Goal: Task Accomplishment & Management: Complete application form

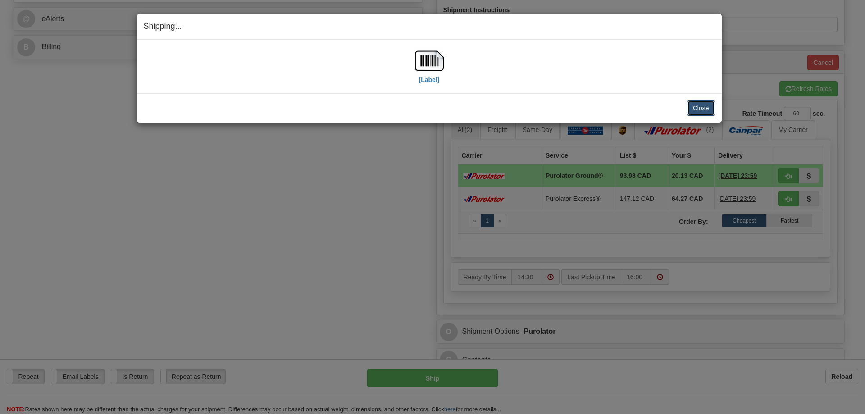
click at [704, 108] on button "Close" at bounding box center [701, 107] width 28 height 15
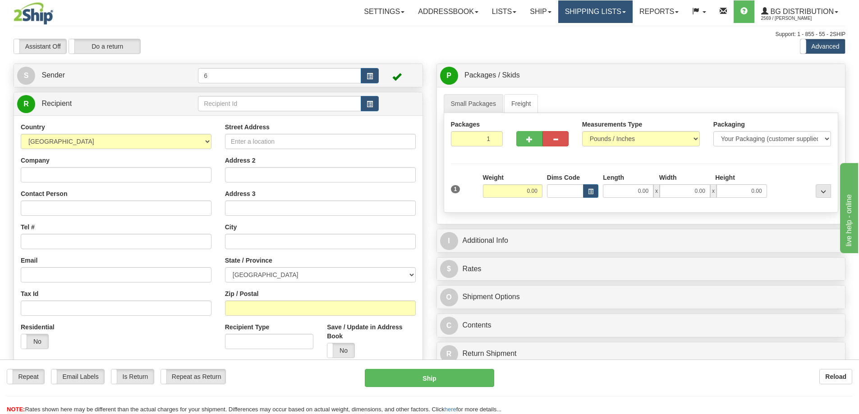
click at [596, 14] on link "Shipping lists" at bounding box center [595, 11] width 74 height 23
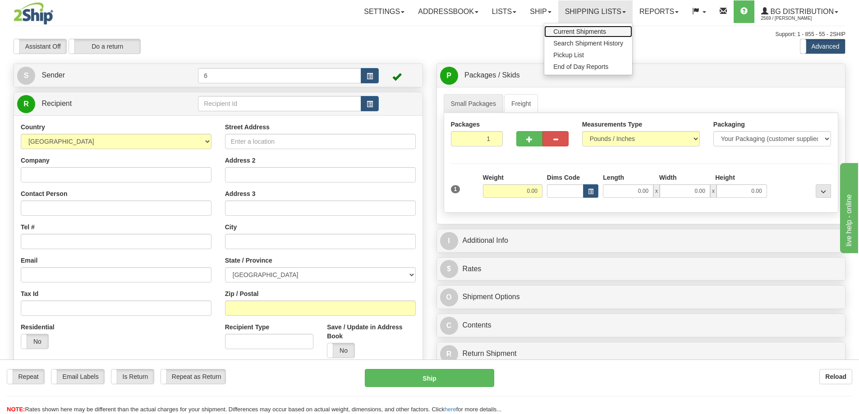
click at [588, 32] on span "Current Shipments" at bounding box center [579, 31] width 53 height 7
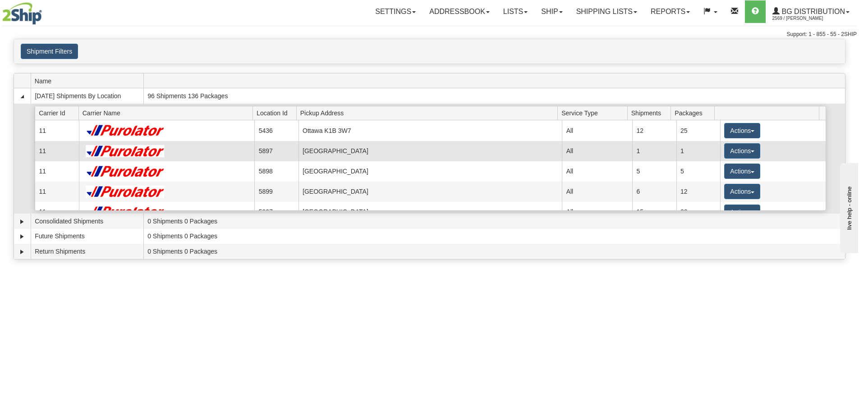
scroll to position [45, 0]
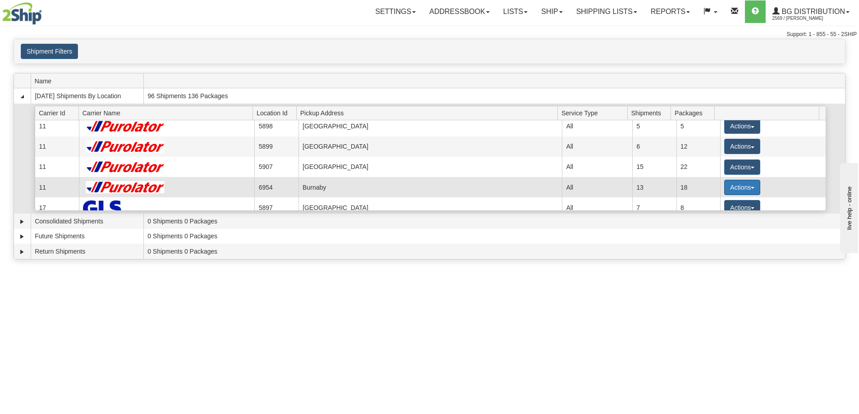
click at [732, 190] on button "Actions" at bounding box center [742, 187] width 36 height 15
click at [729, 203] on link "Details" at bounding box center [723, 205] width 72 height 12
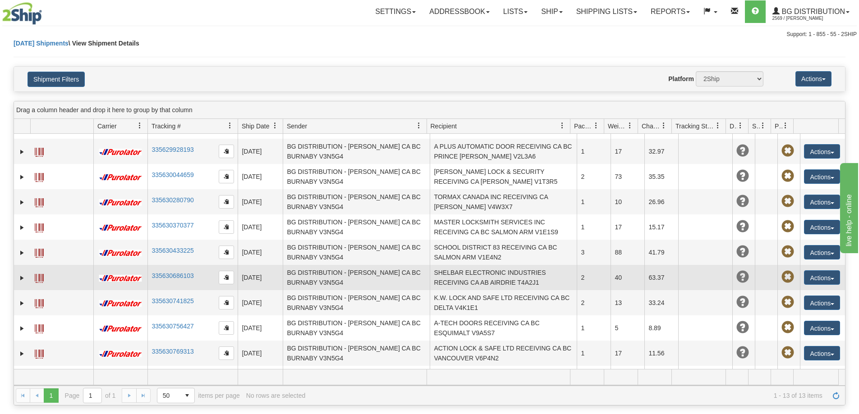
scroll to position [92, 0]
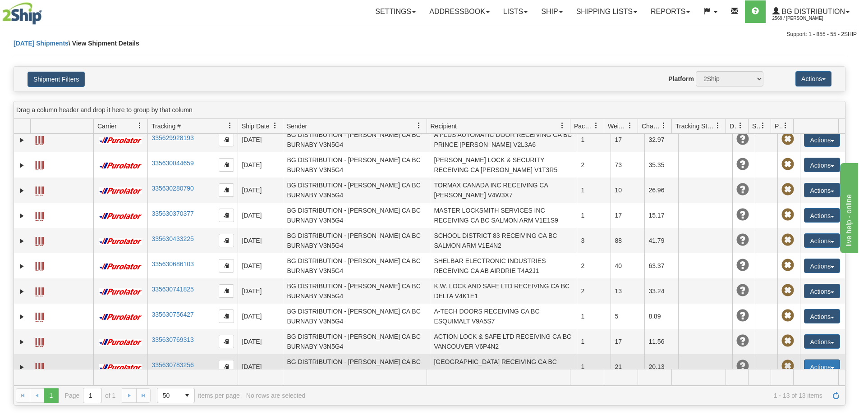
click at [810, 360] on button "Actions" at bounding box center [822, 367] width 36 height 14
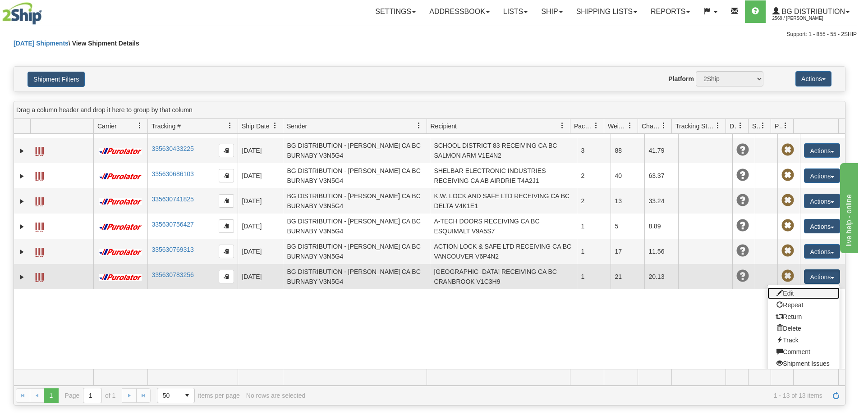
click at [787, 288] on link "Edit" at bounding box center [803, 294] width 72 height 12
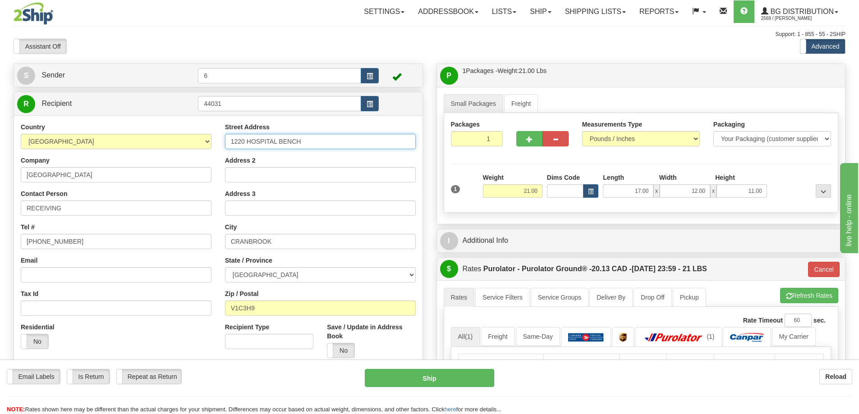
drag, startPoint x: 305, startPoint y: 145, endPoint x: 213, endPoint y: 135, distance: 92.5
click at [213, 135] on div "Country AFGHANISTAN ALAND ISLANDS ALBANIA ALGERIA AMERICAN SAMOA ANDORRA ANGOLA…" at bounding box center [218, 244] width 408 height 242
click at [310, 158] on div "Address 2" at bounding box center [320, 169] width 191 height 27
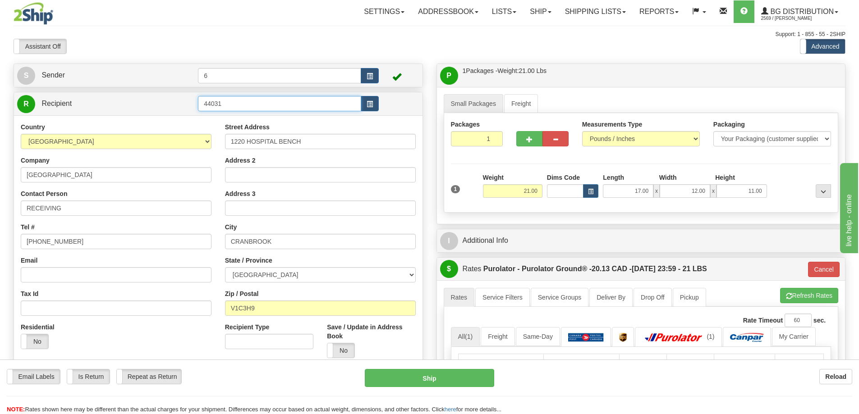
click at [246, 110] on input "44031" at bounding box center [279, 103] width 163 height 15
click at [228, 120] on div "44031 - INVERMERE" at bounding box center [278, 119] width 155 height 10
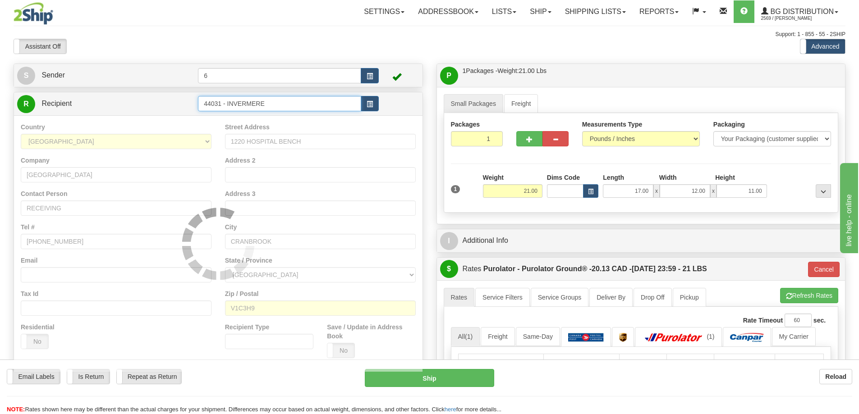
type input "44031 - INVERMERE"
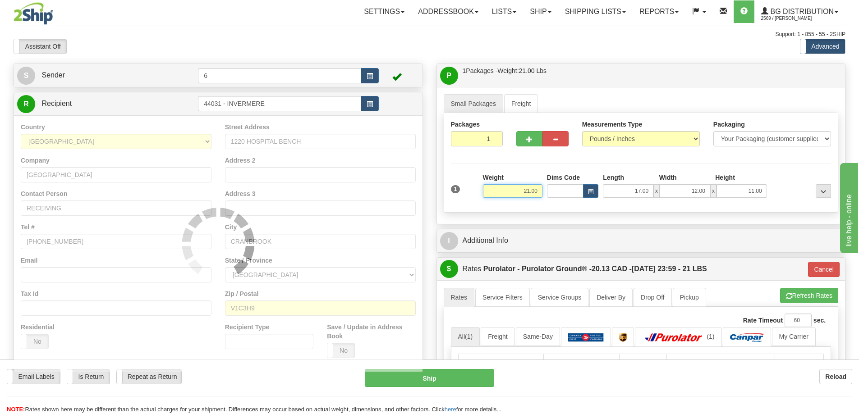
type input "260"
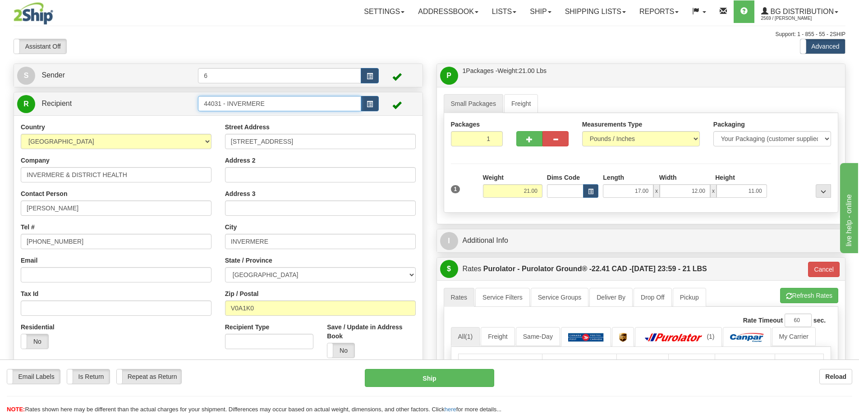
drag, startPoint x: 284, startPoint y: 108, endPoint x: 168, endPoint y: 100, distance: 116.5
click at [168, 100] on tr "R Recipient 44031 - INVERMERE" at bounding box center [218, 104] width 402 height 18
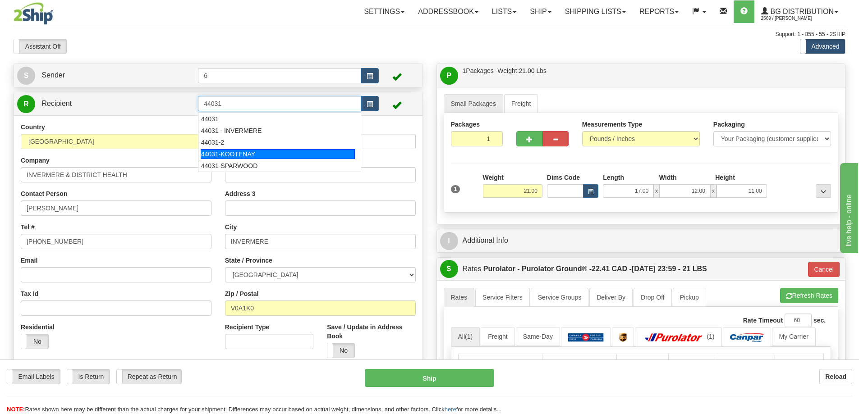
click at [267, 156] on div "44031-KOOTENAY" at bounding box center [278, 154] width 155 height 10
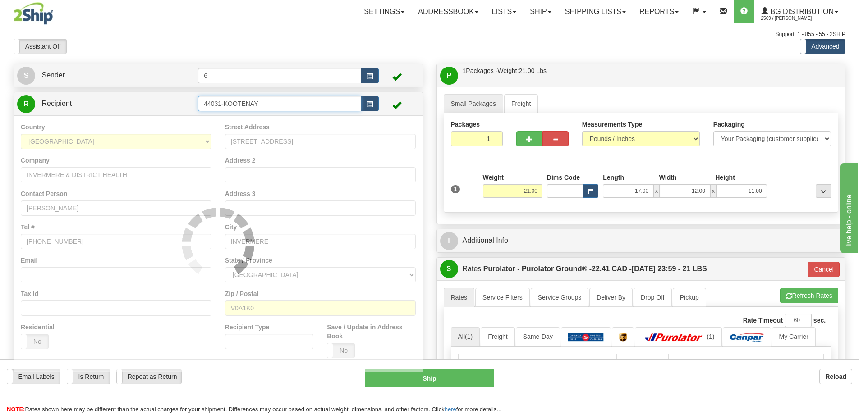
type input "44031-KOOTENAY"
type input "260"
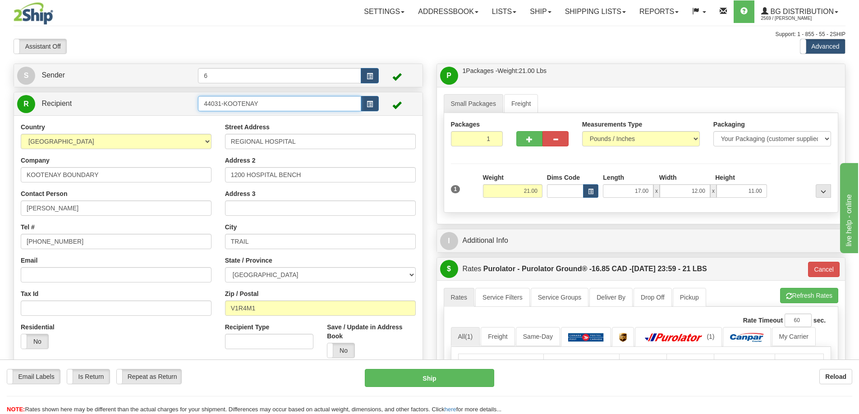
drag, startPoint x: 283, startPoint y: 107, endPoint x: 25, endPoint y: 64, distance: 261.4
click at [25, 64] on div "Toggle navigation Settings Shipping Preferences Fields Preferences New" at bounding box center [429, 317] width 859 height 635
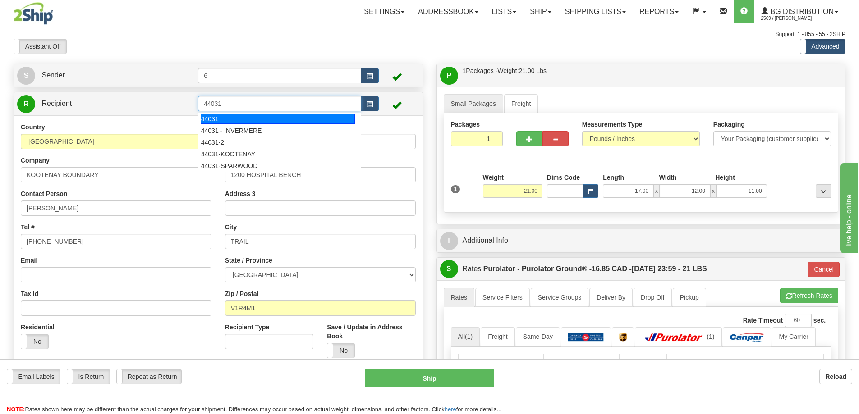
click at [225, 117] on div "44031" at bounding box center [278, 119] width 155 height 10
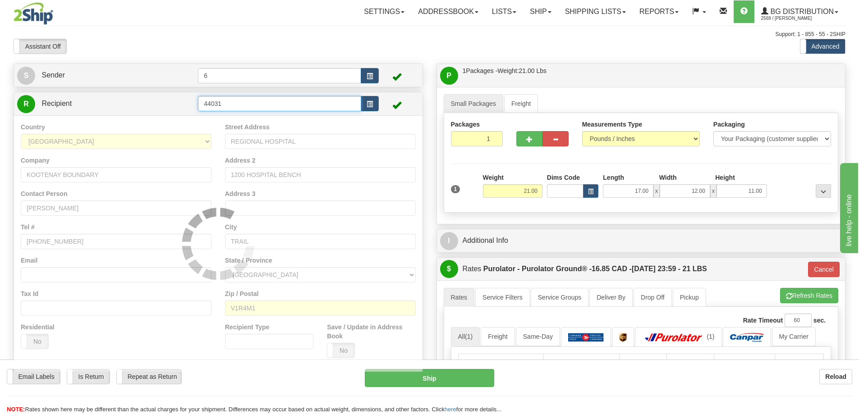
type input "44031"
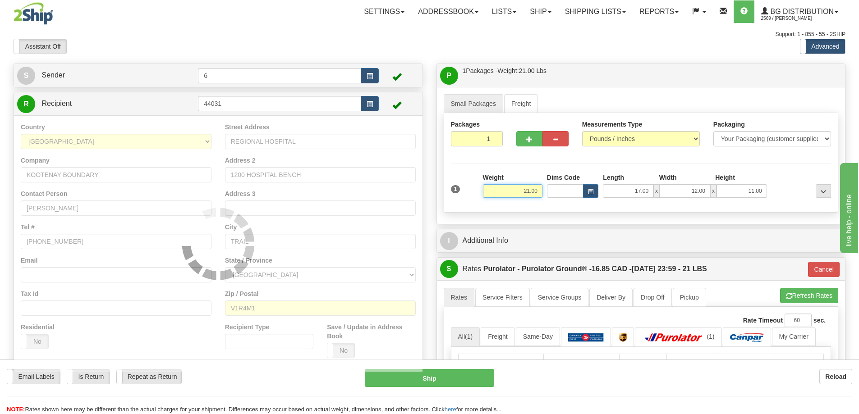
type input "260"
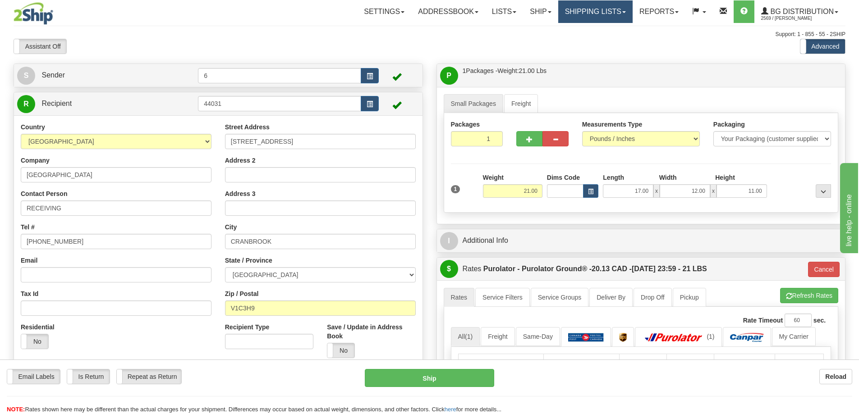
click at [604, 12] on link "Shipping lists" at bounding box center [595, 11] width 74 height 23
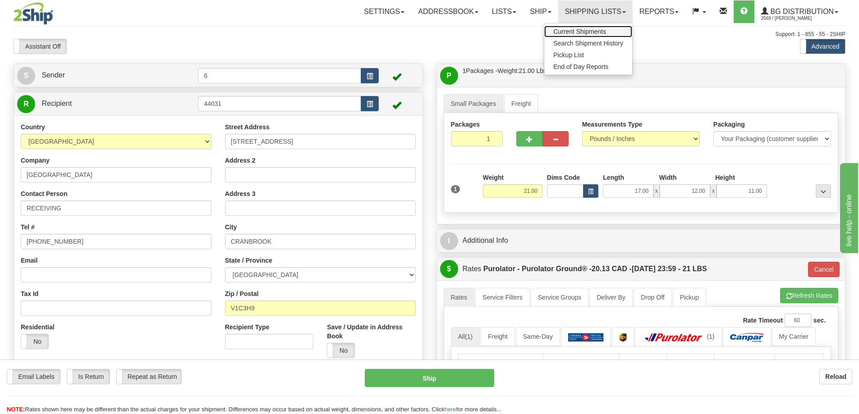
click at [591, 27] on link "Current Shipments" at bounding box center [588, 32] width 88 height 12
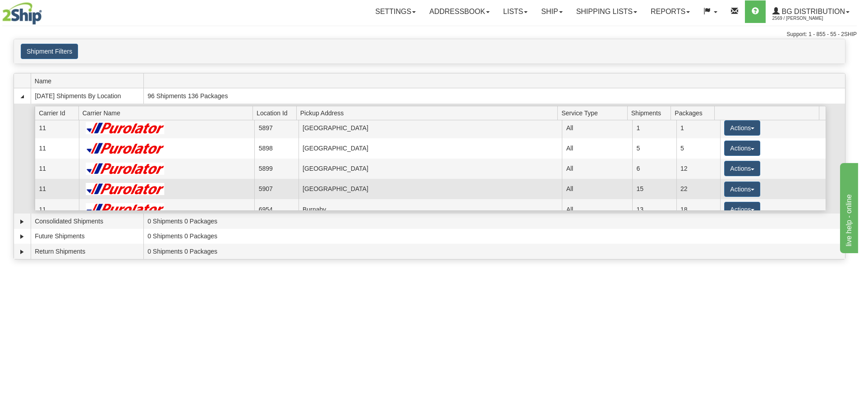
scroll to position [45, 0]
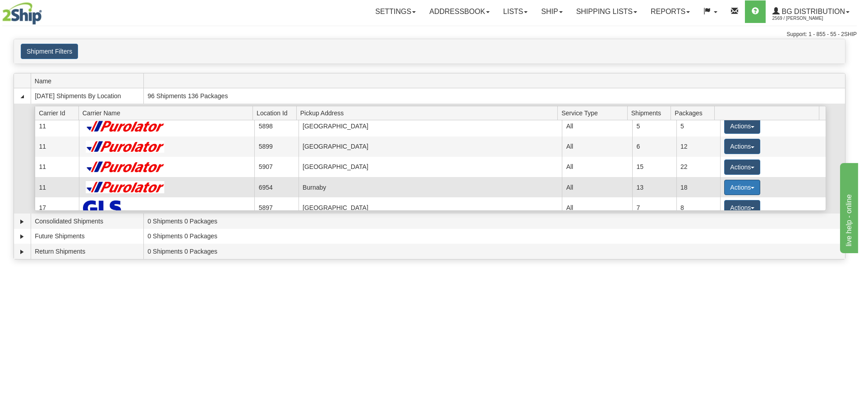
click at [731, 190] on button "Actions" at bounding box center [742, 187] width 36 height 15
click at [725, 206] on link "Details" at bounding box center [723, 205] width 72 height 12
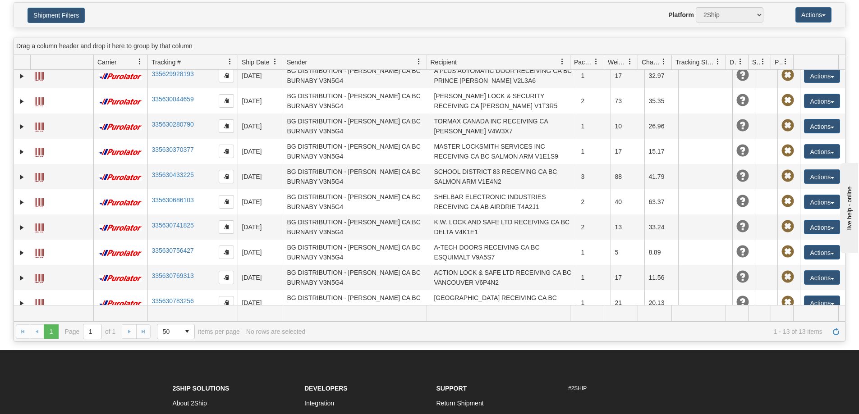
scroll to position [135, 0]
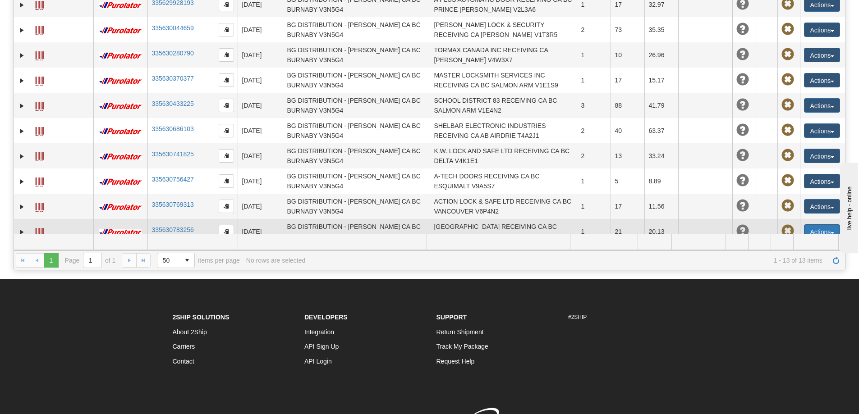
click at [824, 225] on button "Actions" at bounding box center [822, 231] width 36 height 14
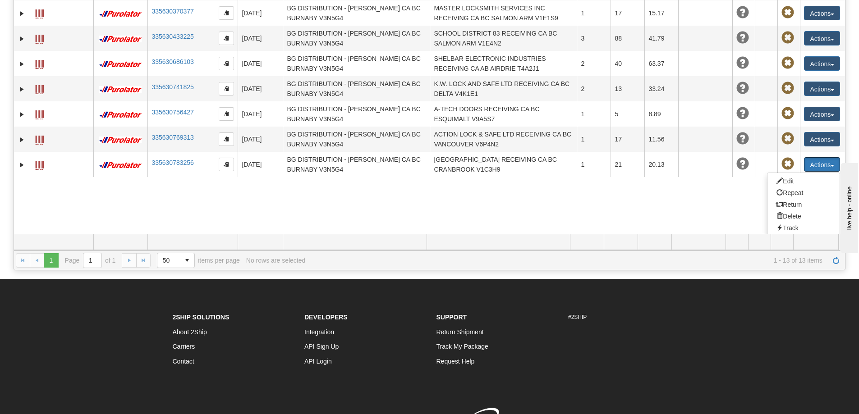
scroll to position [187, 0]
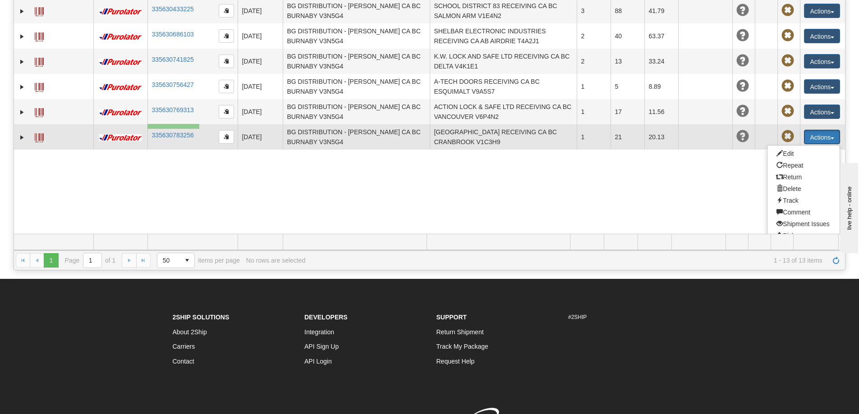
drag, startPoint x: 199, startPoint y: 124, endPoint x: 147, endPoint y: 129, distance: 52.1
click at [147, 129] on td "335630783256" at bounding box center [192, 136] width 90 height 25
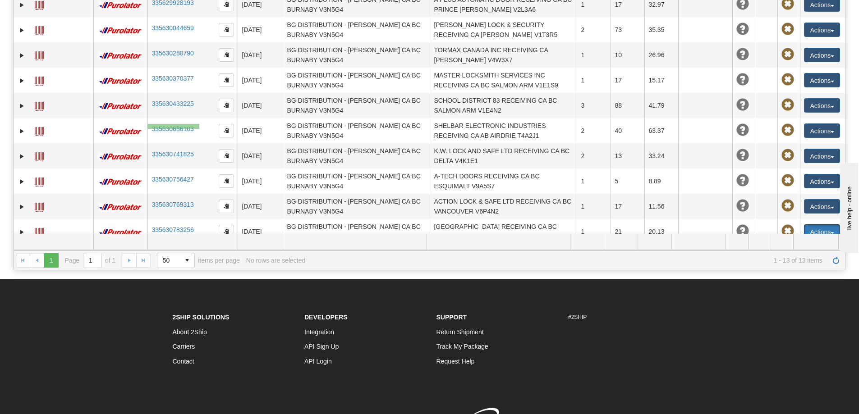
scroll to position [213, 0]
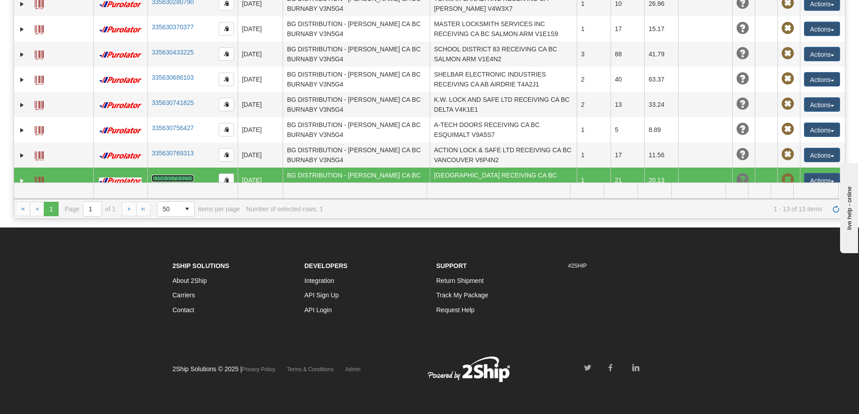
click at [182, 175] on link "335630783256" at bounding box center [172, 178] width 42 height 7
click at [818, 173] on button "Actions" at bounding box center [822, 180] width 36 height 14
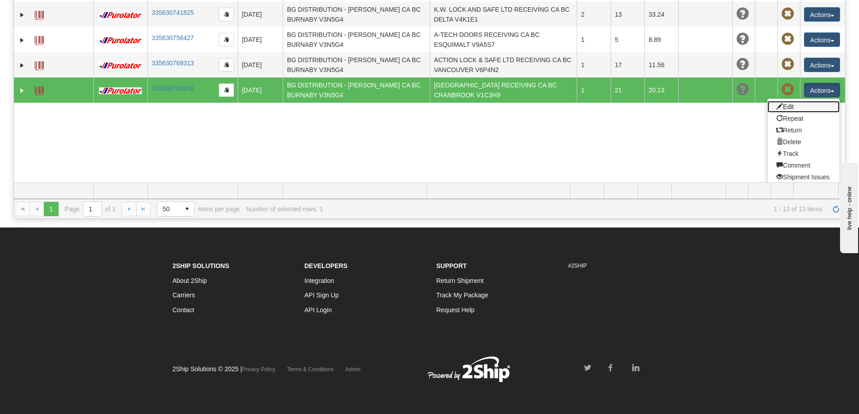
click at [777, 101] on link "Edit" at bounding box center [803, 107] width 72 height 12
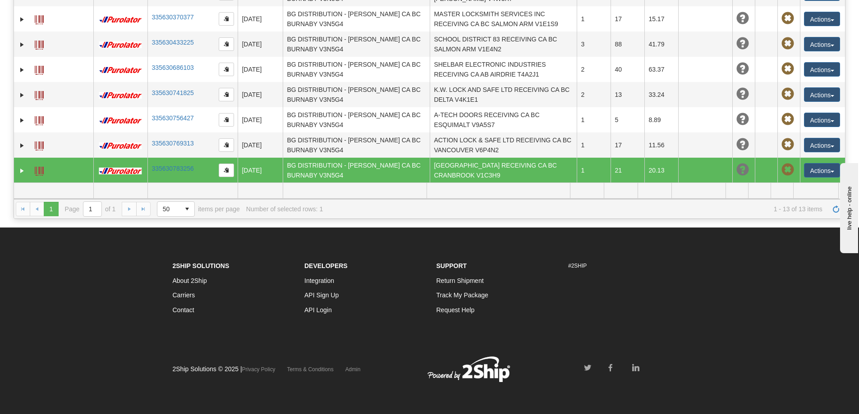
scroll to position [92, 0]
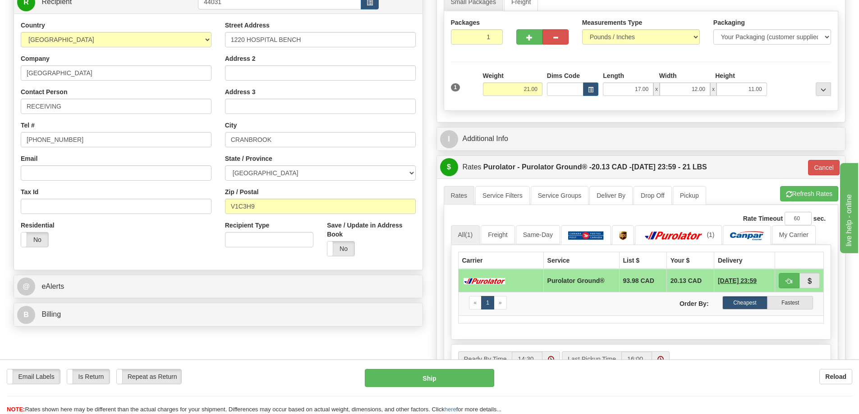
scroll to position [45, 0]
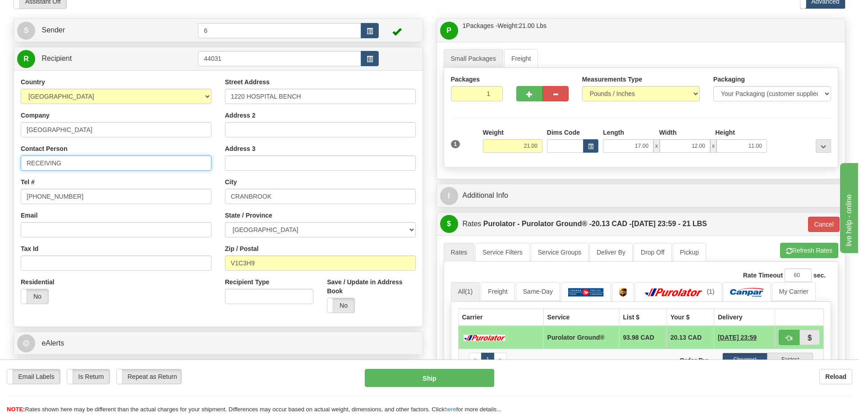
drag, startPoint x: 64, startPoint y: 167, endPoint x: -4, endPoint y: 166, distance: 67.2
click at [0, 166] on html "Training Course Close Toggle navigation Settings Shipping Preferences New Sende…" at bounding box center [429, 162] width 859 height 414
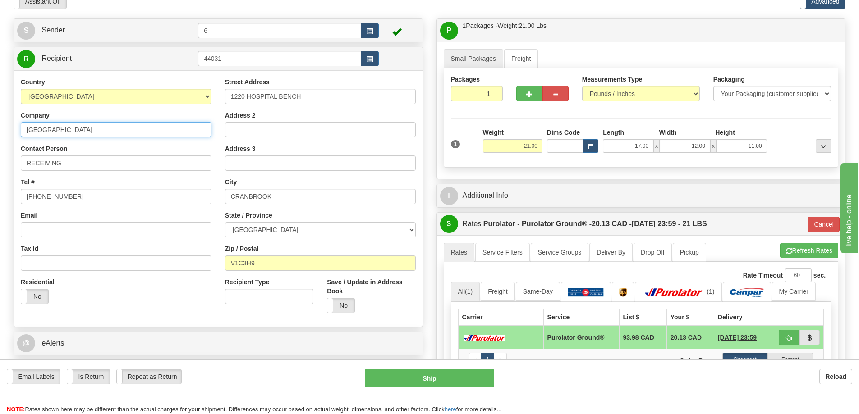
drag, startPoint x: 134, startPoint y: 128, endPoint x: 13, endPoint y: 128, distance: 121.2
click at [13, 128] on div "S Sender 6" at bounding box center [218, 203] width 423 height 370
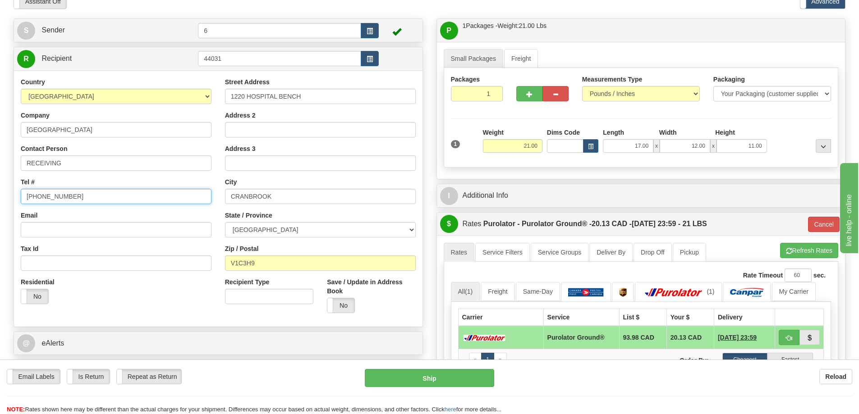
drag, startPoint x: 71, startPoint y: 196, endPoint x: 8, endPoint y: 192, distance: 63.2
click at [8, 192] on div "S Sender 6" at bounding box center [218, 203] width 423 height 370
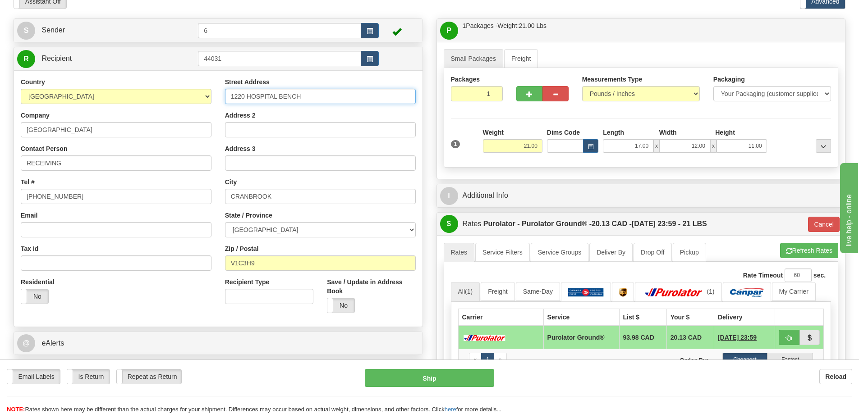
drag, startPoint x: 230, startPoint y: 98, endPoint x: 308, endPoint y: 95, distance: 78.0
click at [308, 95] on input "1220 HOSPITAL BENCH" at bounding box center [320, 96] width 191 height 15
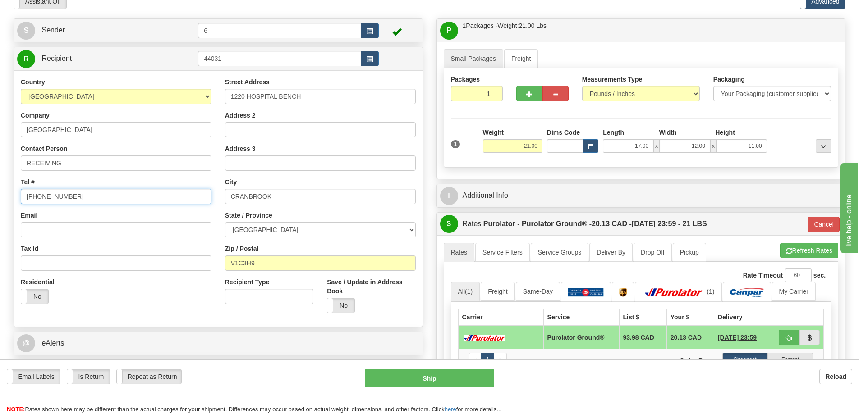
drag, startPoint x: 79, startPoint y: 199, endPoint x: 0, endPoint y: 191, distance: 79.8
click at [0, 191] on div "Toggle navigation Settings Shipping Preferences Fields Preferences New" at bounding box center [429, 272] width 859 height 635
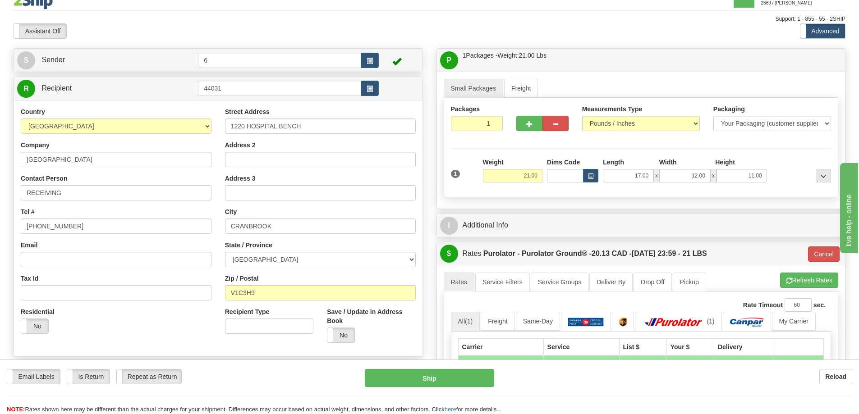
scroll to position [0, 0]
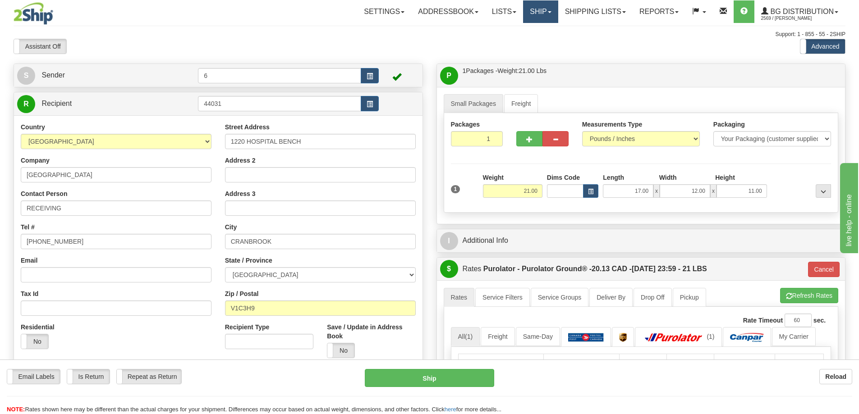
click at [533, 15] on link "Ship" at bounding box center [540, 11] width 35 height 23
click at [526, 31] on link "Ship Screen" at bounding box center [521, 32] width 71 height 12
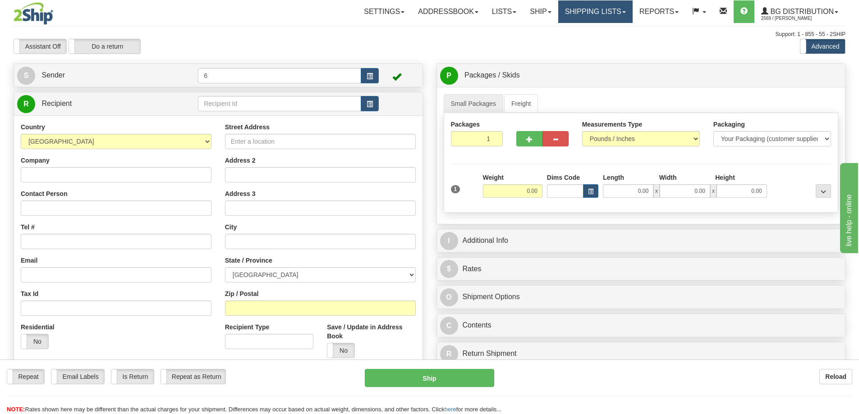
click at [587, 16] on link "Shipping lists" at bounding box center [595, 11] width 74 height 23
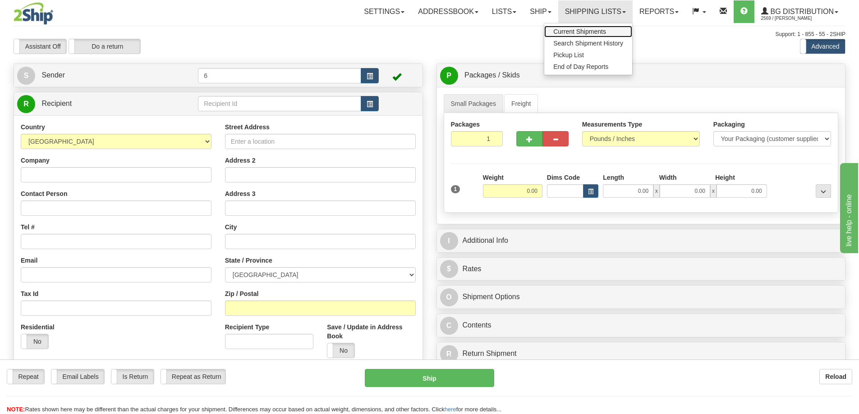
click at [592, 29] on span "Current Shipments" at bounding box center [579, 31] width 53 height 7
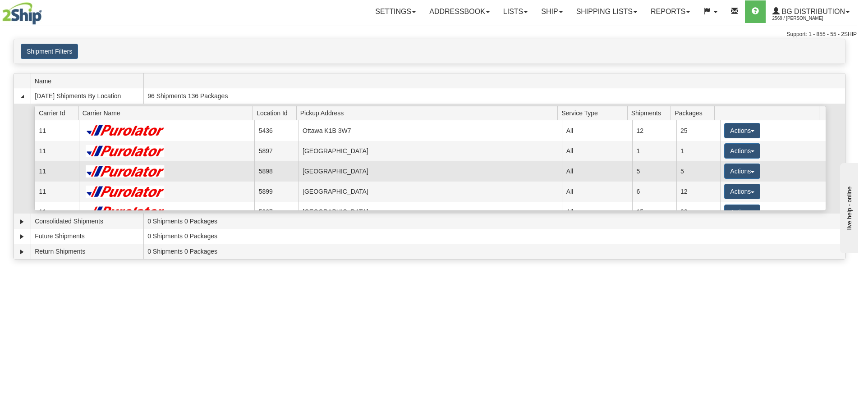
scroll to position [45, 0]
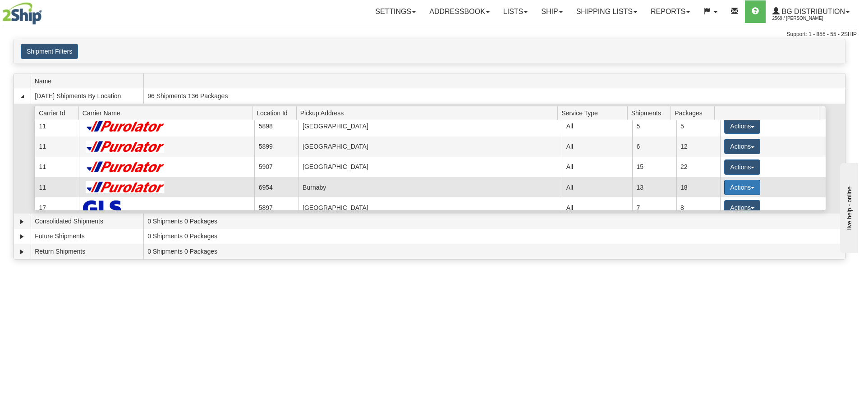
click at [742, 193] on button "Actions" at bounding box center [742, 187] width 36 height 15
click at [718, 207] on span "Details" at bounding box center [708, 204] width 24 height 6
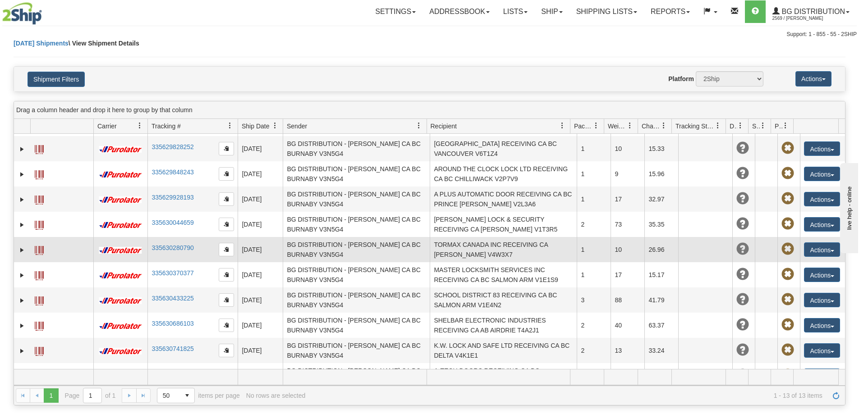
scroll to position [92, 0]
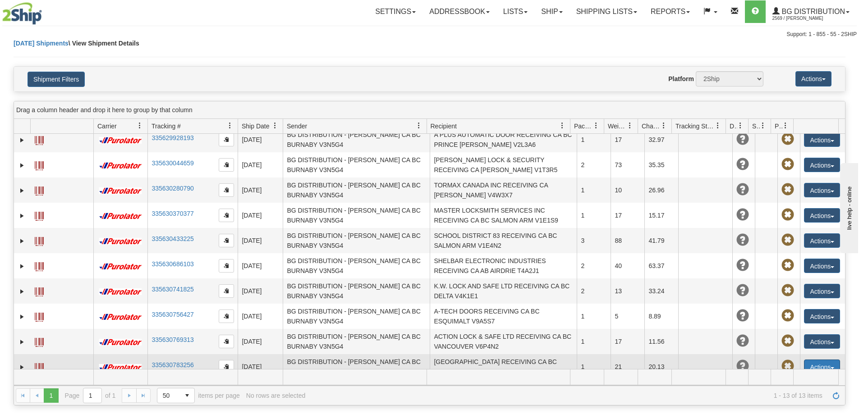
click at [816, 362] on button "Actions" at bounding box center [822, 367] width 36 height 14
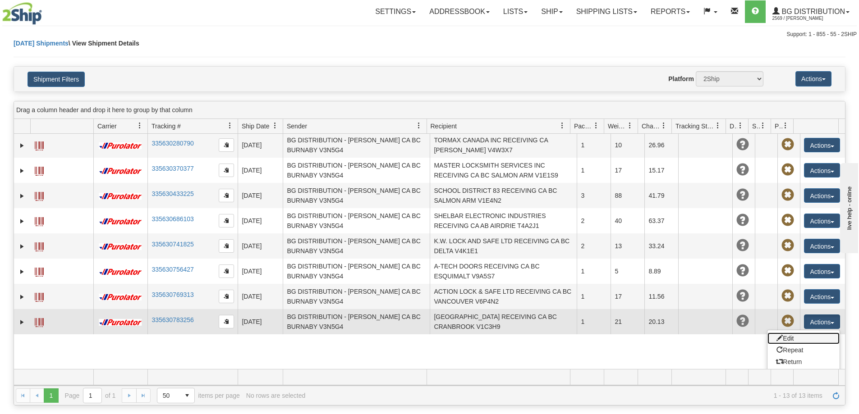
click at [779, 333] on link "Edit" at bounding box center [803, 339] width 72 height 12
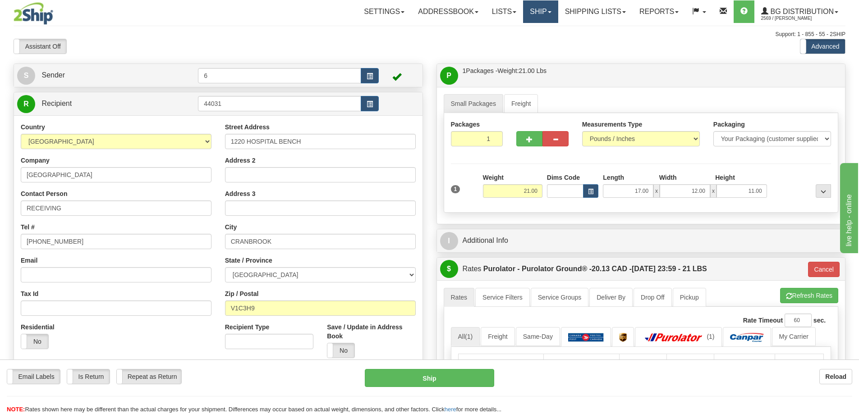
click at [536, 15] on link "Ship" at bounding box center [540, 11] width 35 height 23
click at [529, 34] on link "Ship Screen" at bounding box center [521, 32] width 71 height 12
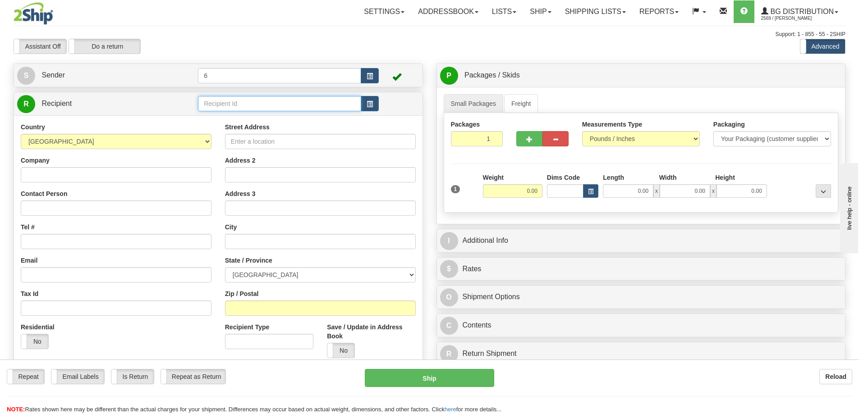
click at [245, 107] on input "text" at bounding box center [279, 103] width 163 height 15
click at [238, 115] on div "41045" at bounding box center [278, 119] width 155 height 10
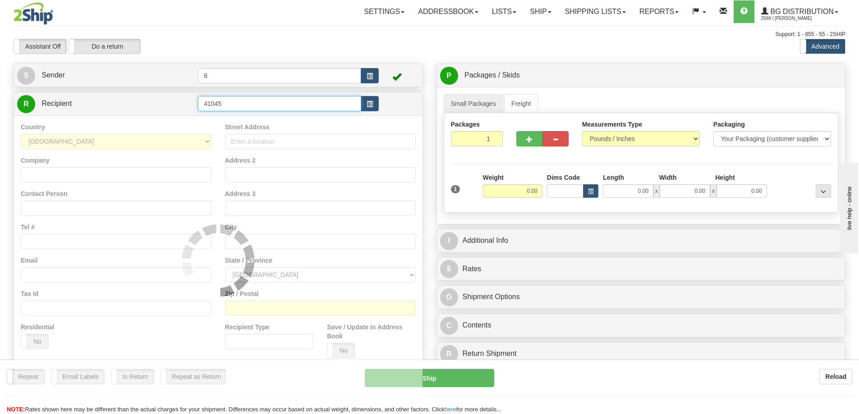
type input "41045"
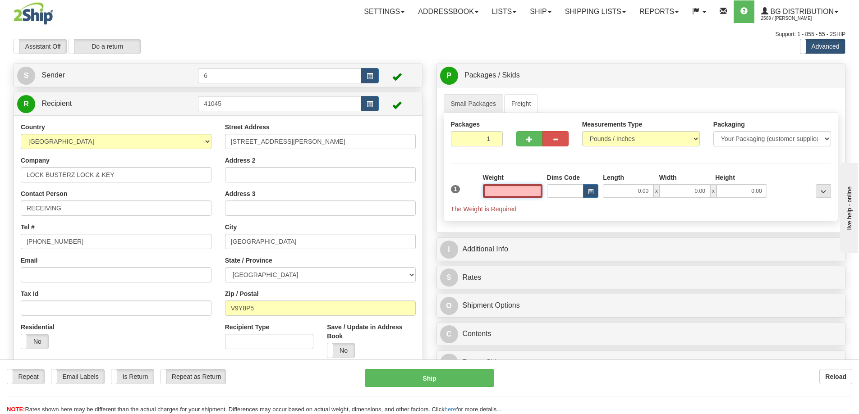
click at [526, 192] on input "text" at bounding box center [512, 191] width 59 height 14
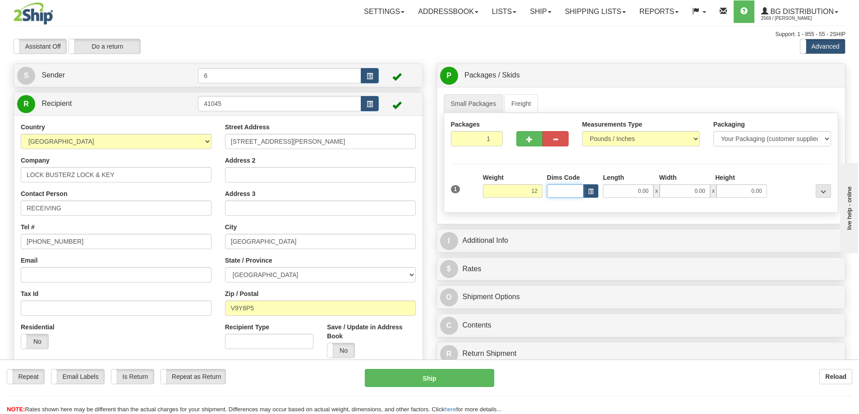
type input "12.00"
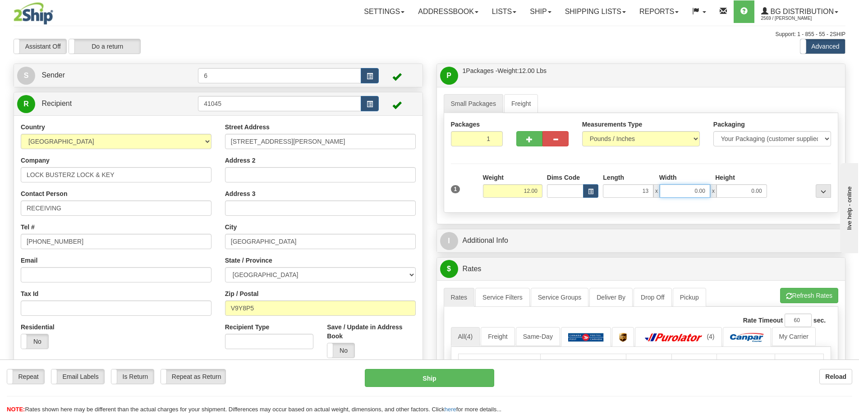
type input "13.00"
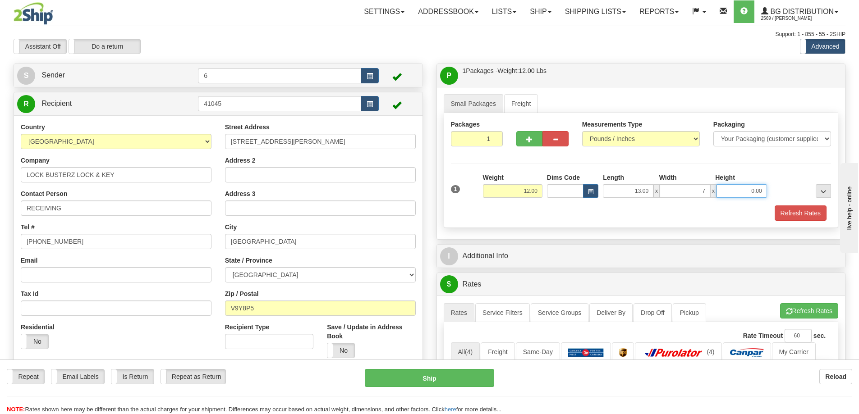
type input "7.00"
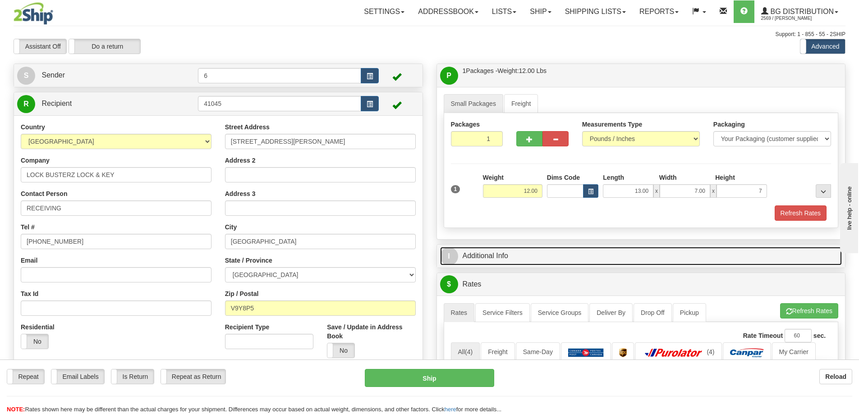
type input "7.00"
click at [517, 256] on link "I Additional Info" at bounding box center [641, 256] width 402 height 18
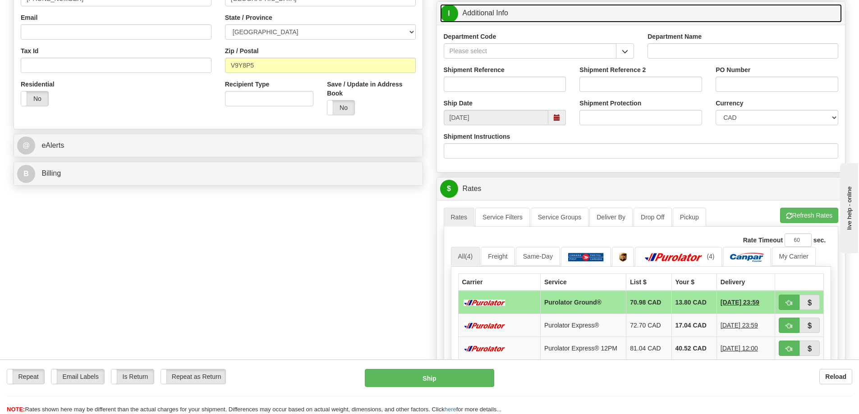
scroll to position [225, 0]
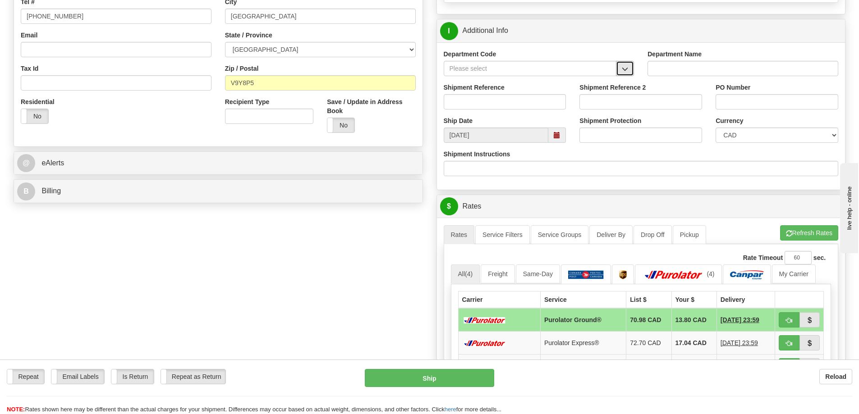
drag, startPoint x: 624, startPoint y: 71, endPoint x: 619, endPoint y: 71, distance: 5.0
click at [624, 70] on span "button" at bounding box center [624, 69] width 6 height 6
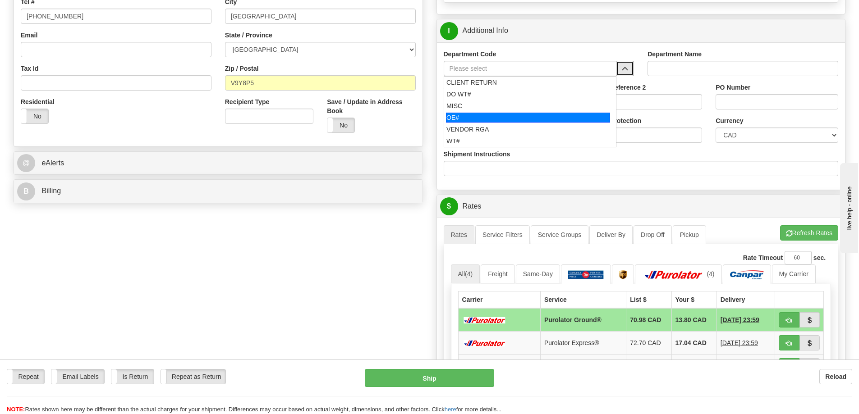
click at [482, 115] on div "OE#" at bounding box center [528, 118] width 164 height 10
type input "OE#"
type input "ORDERS"
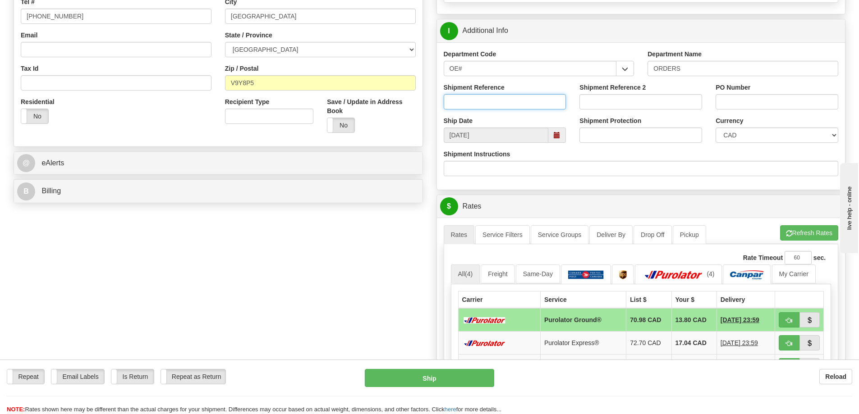
click at [537, 105] on input "Shipment Reference" at bounding box center [504, 101] width 123 height 15
click at [484, 105] on input "Shipment Reference" at bounding box center [504, 101] width 123 height 15
type input "60031430-00"
click at [744, 107] on input "PO Number" at bounding box center [776, 101] width 123 height 15
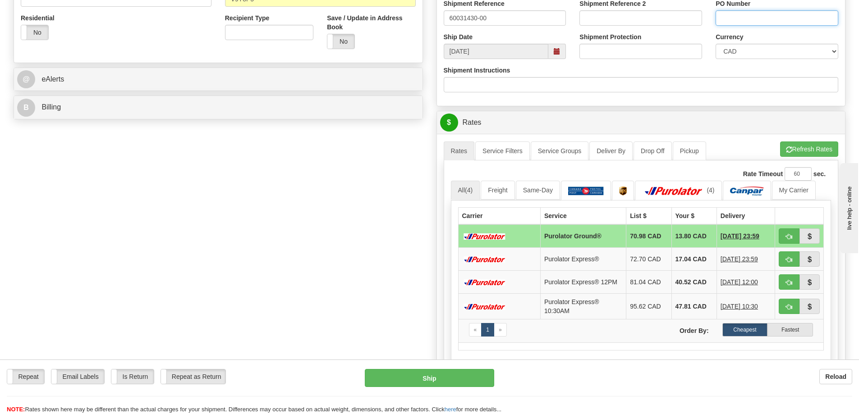
scroll to position [315, 0]
